Goal: Task Accomplishment & Management: Manage account settings

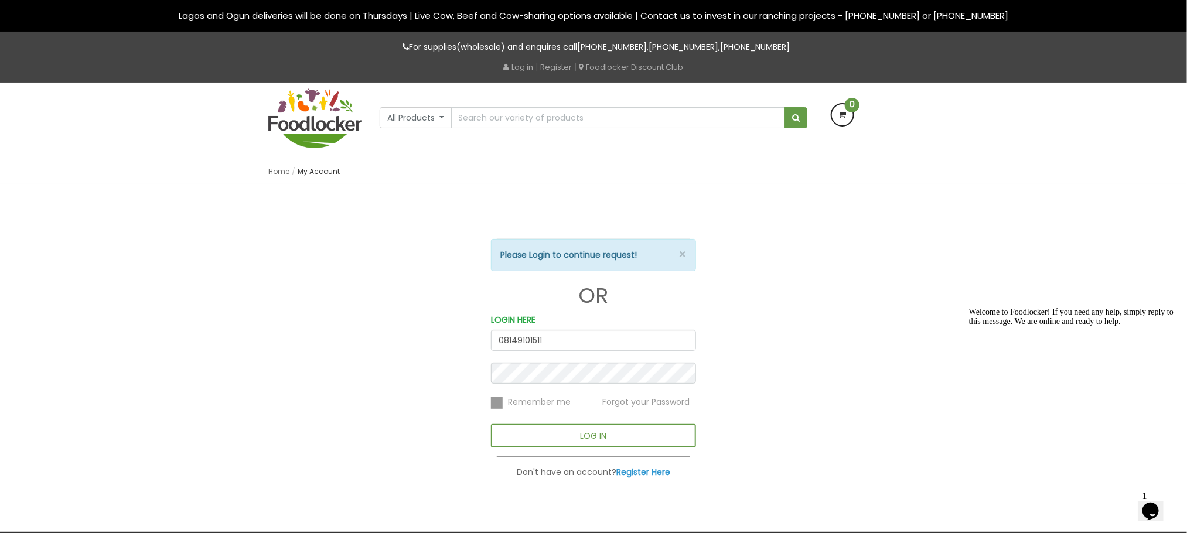
click at [559, 339] on input "08149101511" at bounding box center [593, 340] width 205 height 21
type input "0"
type input "[PERSON_NAME][EMAIL_ADDRESS][DOMAIN_NAME]"
click at [489, 408] on div "× Please Login to continue request! OR LOGIN HERE [PERSON_NAME][EMAIL_ADDRESS][…" at bounding box center [593, 343] width 223 height 271
click at [491, 401] on label at bounding box center [497, 403] width 12 height 12
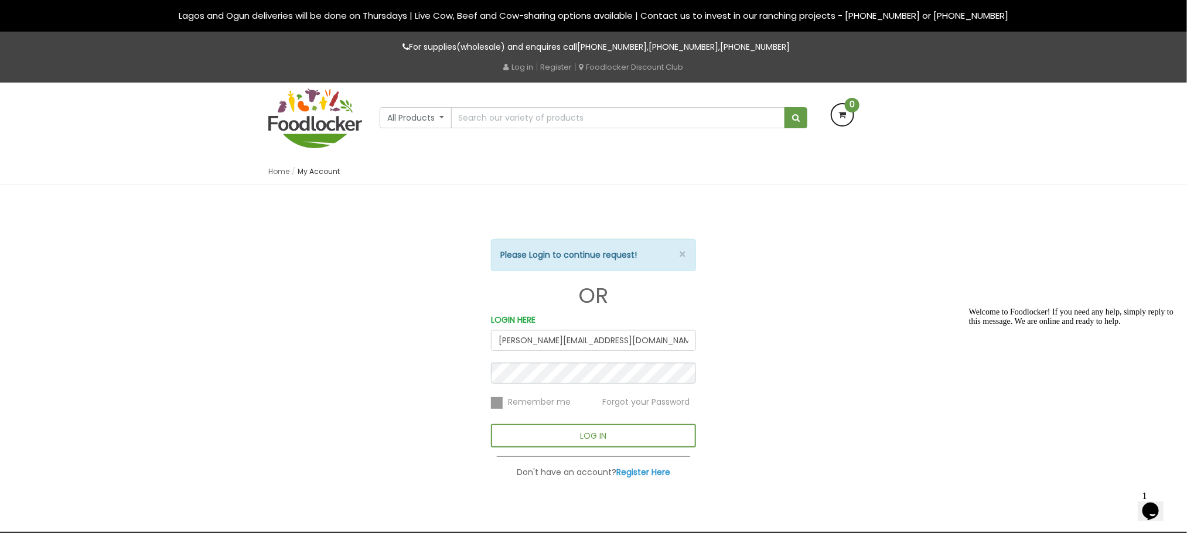
click at [0, 0] on input "checkbox" at bounding box center [0, 0] width 0 height 0
click at [496, 404] on label at bounding box center [497, 403] width 12 height 12
click at [0, 0] on input "checkbox" at bounding box center [0, 0] width 0 height 0
click at [807, 338] on div "× Please Login to continue request! OR LOGIN HERE [PERSON_NAME][EMAIL_ADDRESS][…" at bounding box center [594, 343] width 668 height 271
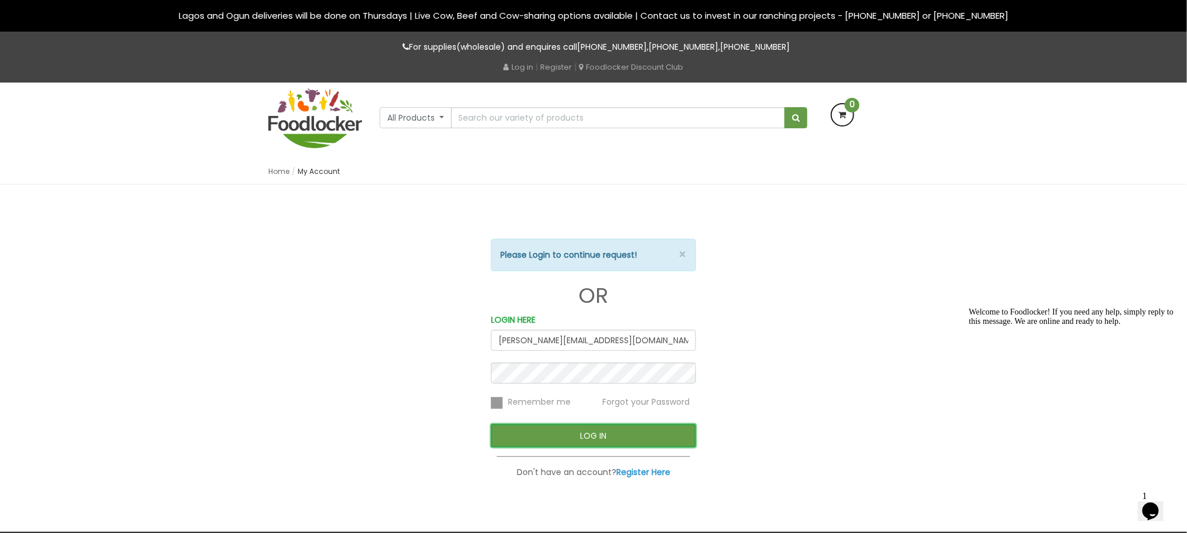
click at [581, 442] on button "LOG IN" at bounding box center [593, 435] width 205 height 23
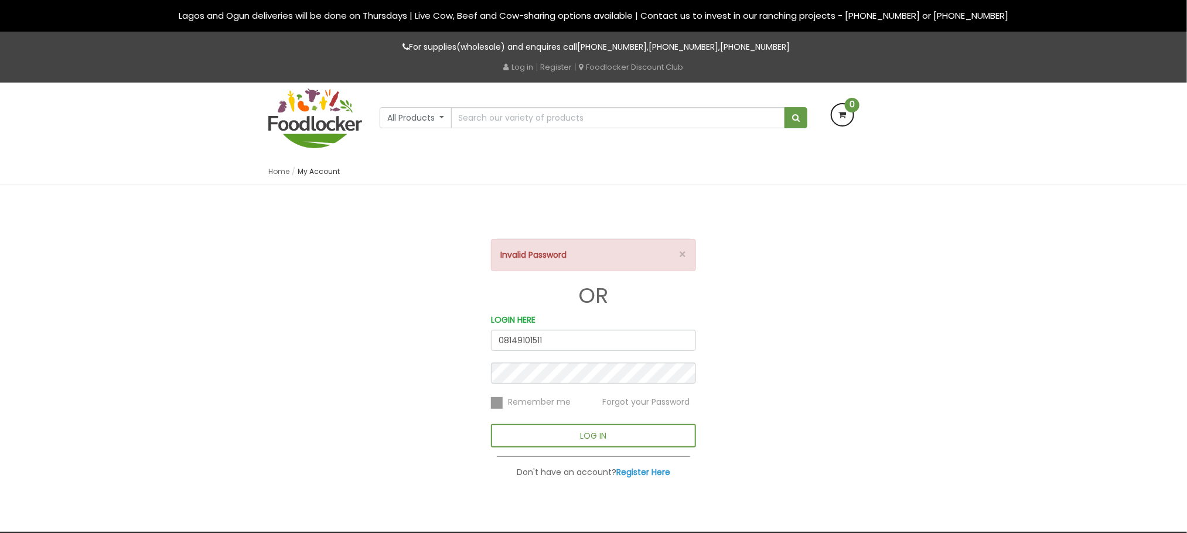
click at [604, 343] on input "08149101511" at bounding box center [593, 340] width 205 height 21
type input "0"
type input "[PERSON_NAME][EMAIL_ADDRESS][DOMAIN_NAME]"
click at [270, 373] on div "× Invalid Password OR LOGIN HERE jennifer@foodlocker.com.ng Remember me Forgot …" at bounding box center [594, 343] width 668 height 271
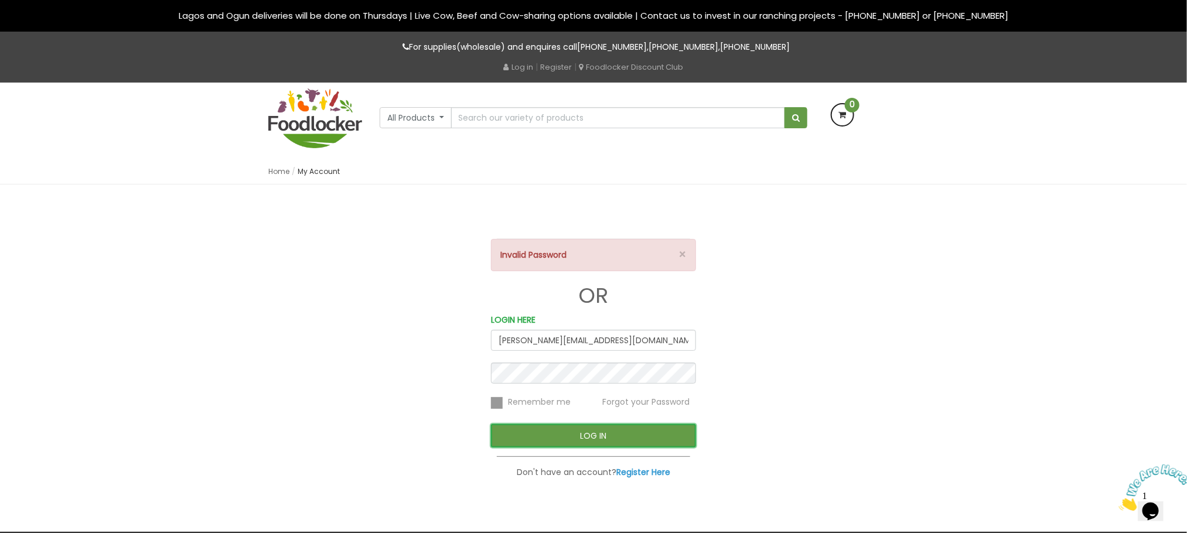
click at [626, 440] on button "LOG IN" at bounding box center [593, 435] width 205 height 23
